Goal: Find contact information: Find contact information

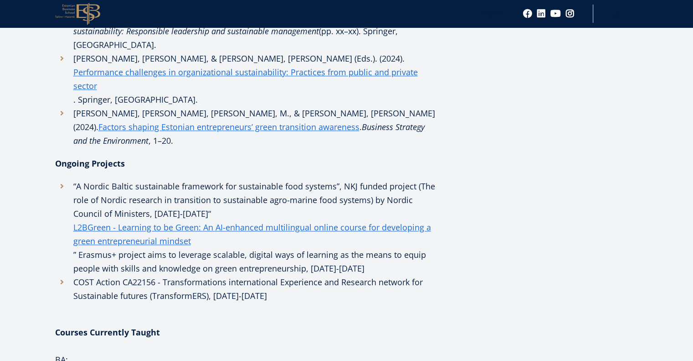
scroll to position [805, 0]
click at [470, 204] on aside "Submenu EN Contacts Administration Rectorate and Management Board Faculty EBS E…" at bounding box center [547, 49] width 182 height 1391
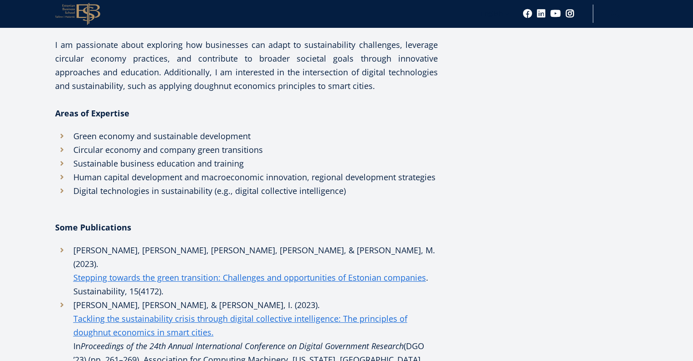
scroll to position [393, 0]
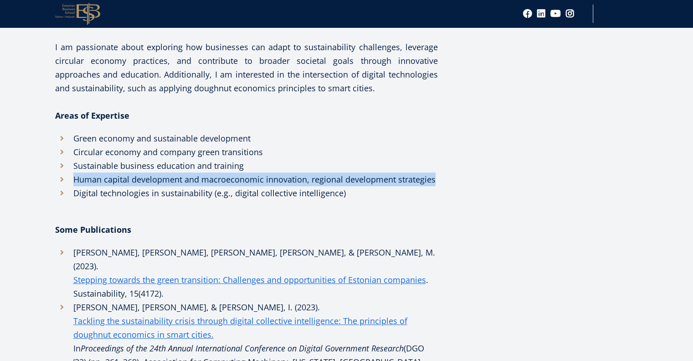
drag, startPoint x: 73, startPoint y: 178, endPoint x: 436, endPoint y: 183, distance: 362.9
click at [436, 183] on li "Human capital development and macroeconomic innovation, regional development st…" at bounding box center [246, 179] width 383 height 14
copy li "Human capital development and macroeconomic innovation, regional development st…"
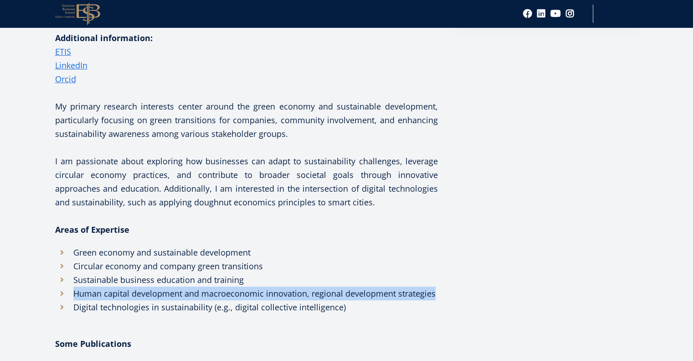
scroll to position [278, 0]
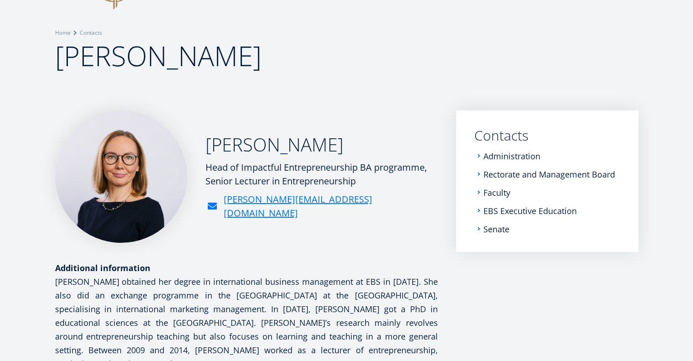
scroll to position [50, 0]
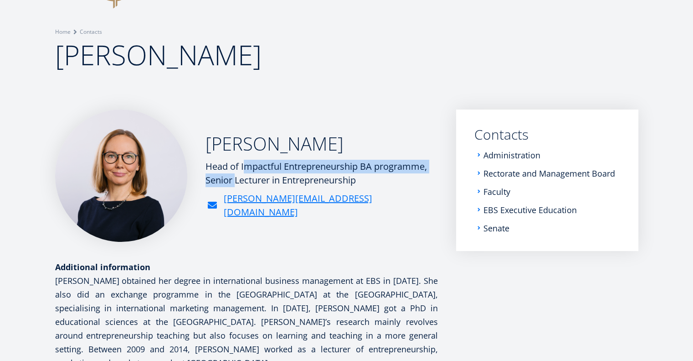
drag, startPoint x: 206, startPoint y: 173, endPoint x: 425, endPoint y: 171, distance: 218.8
click at [425, 171] on div "Head of Impactful Entrepreneurship BA programme, Senior Lecturer in Entrepreneu…" at bounding box center [322, 173] width 233 height 27
copy div "Head of Impactful Entrepreneurship BA programme"
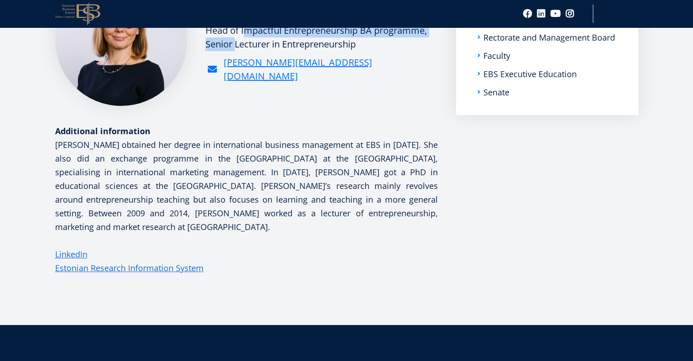
scroll to position [187, 0]
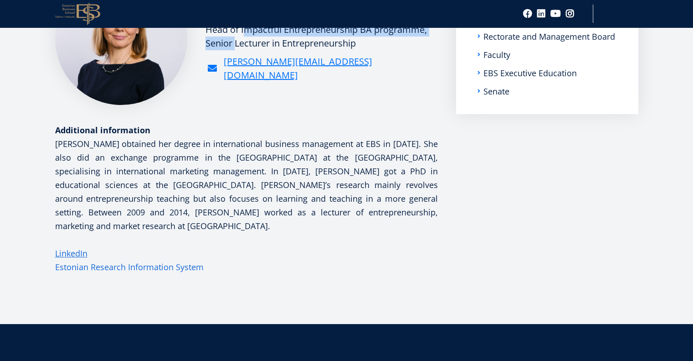
click at [135, 268] on link "Estonian Research Information System" at bounding box center [129, 267] width 149 height 14
click at [105, 268] on link "Estonian Research Information System" at bounding box center [129, 267] width 149 height 14
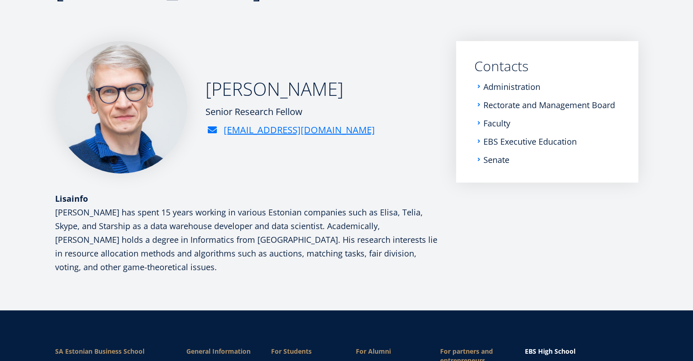
scroll to position [103, 0]
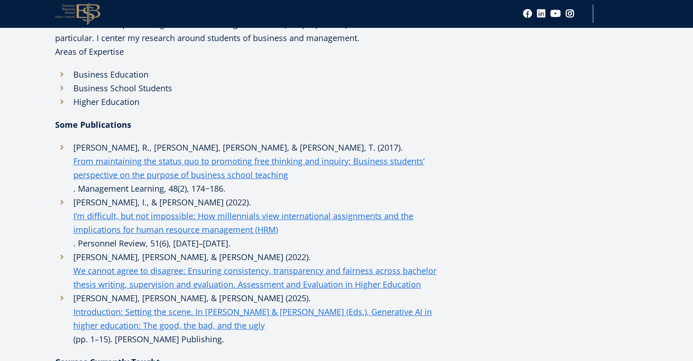
scroll to position [361, 0]
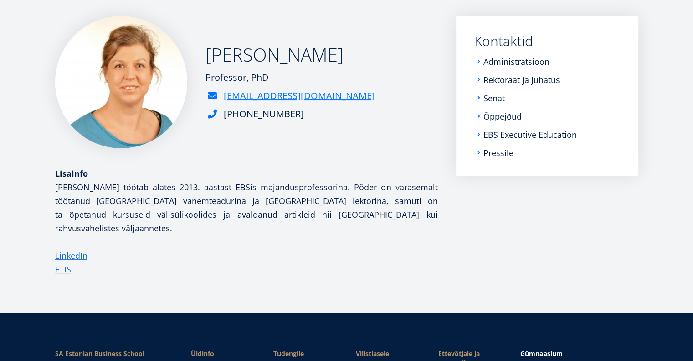
scroll to position [144, 0]
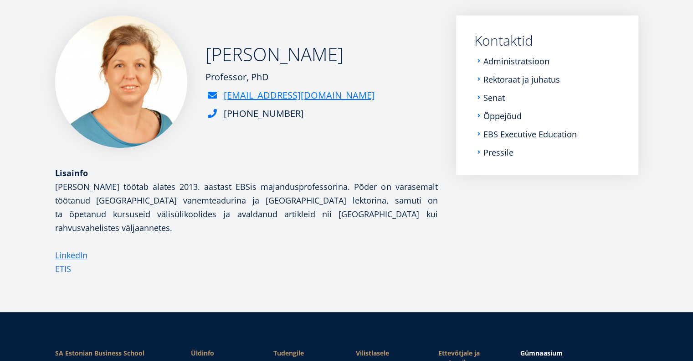
click at [65, 262] on link "ETIS" at bounding box center [63, 269] width 16 height 14
